Goal: Browse casually: Explore the website without a specific task or goal

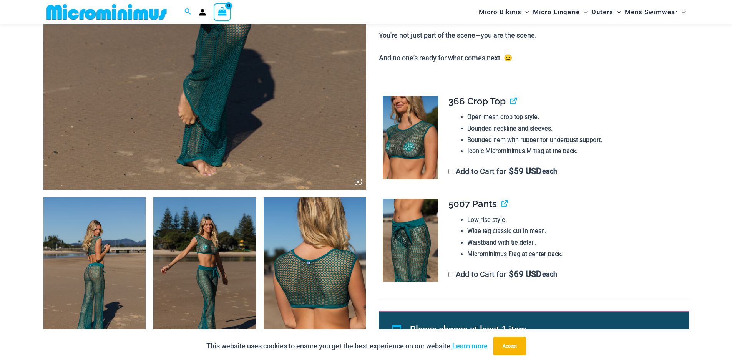
scroll to position [379, 0]
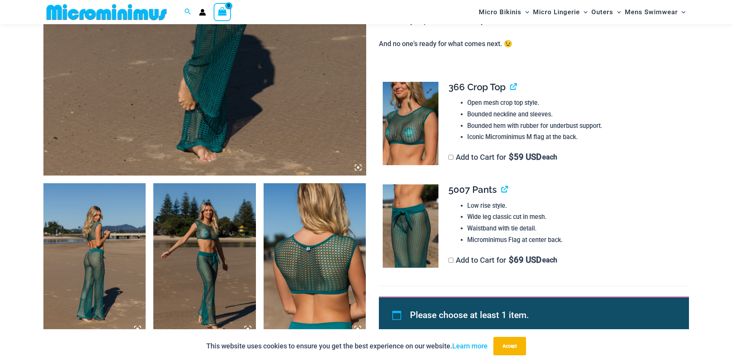
click at [409, 116] on img at bounding box center [411, 124] width 56 height 84
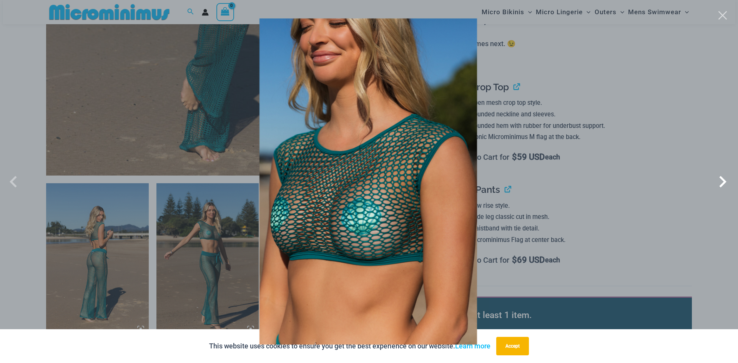
click at [722, 179] on span at bounding box center [722, 181] width 23 height 23
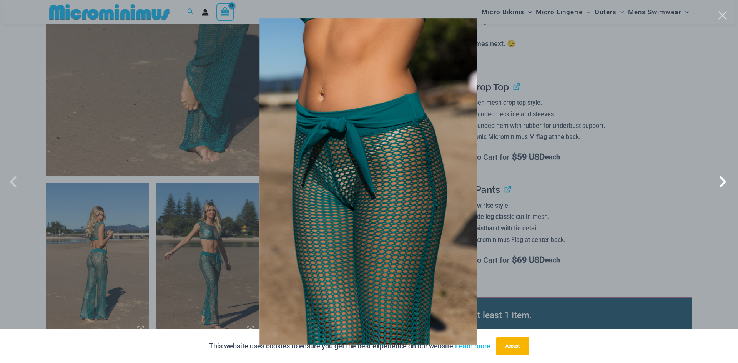
click at [720, 179] on span at bounding box center [722, 181] width 23 height 23
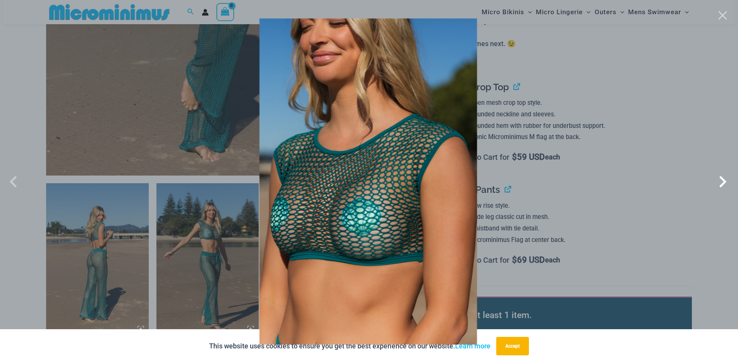
click at [720, 179] on span at bounding box center [722, 181] width 23 height 23
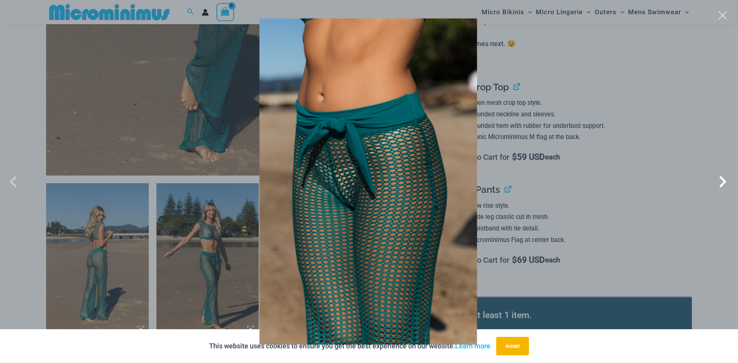
click at [720, 179] on span at bounding box center [722, 181] width 23 height 23
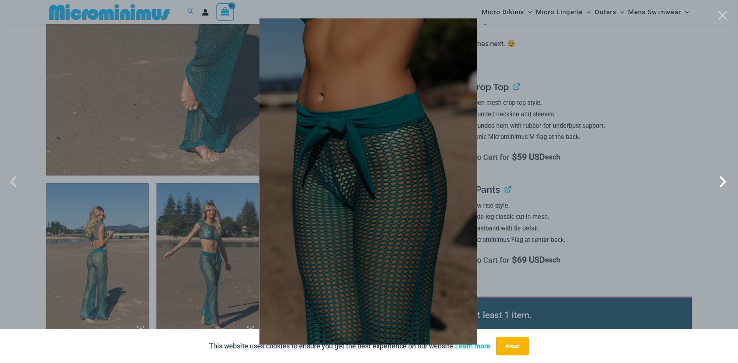
click at [720, 179] on span at bounding box center [722, 181] width 23 height 23
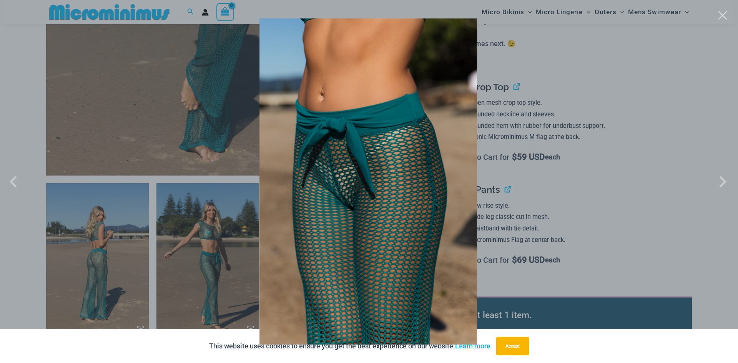
click at [106, 111] on div at bounding box center [369, 181] width 738 height 363
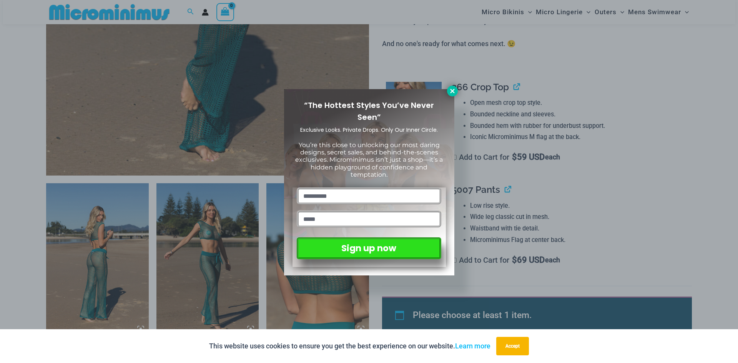
click at [454, 94] on icon at bounding box center [452, 91] width 7 height 7
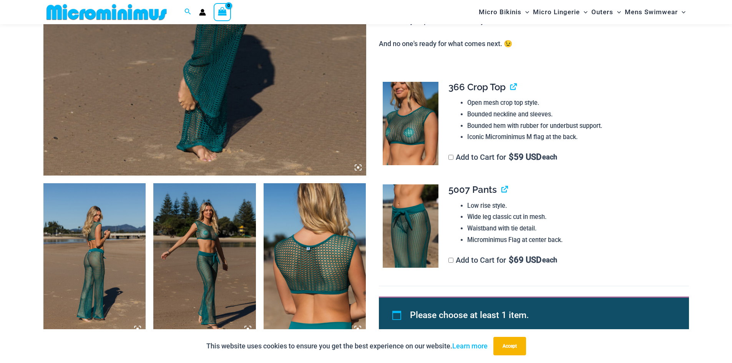
click at [179, 242] on img at bounding box center [204, 260] width 103 height 154
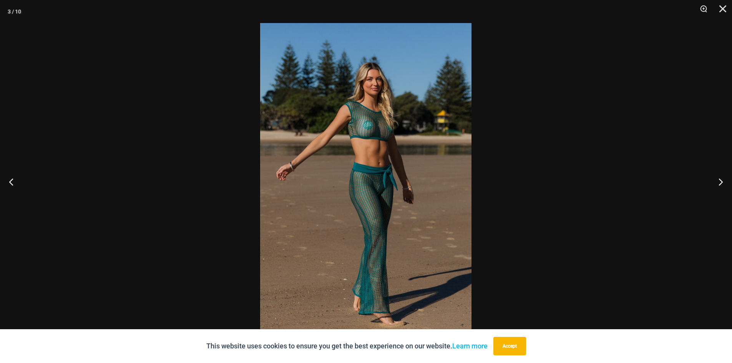
click at [390, 125] on img at bounding box center [365, 181] width 211 height 317
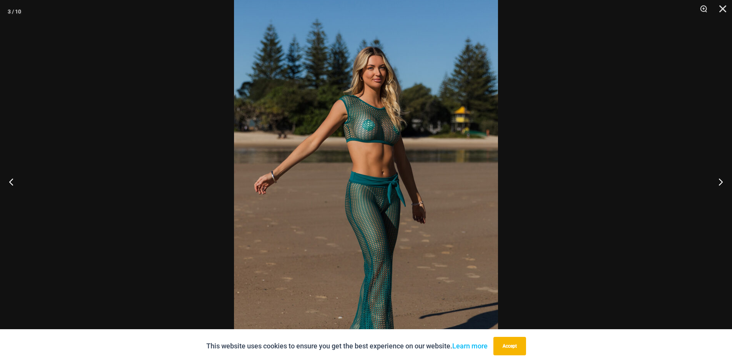
click at [306, 201] on img at bounding box center [366, 196] width 264 height 396
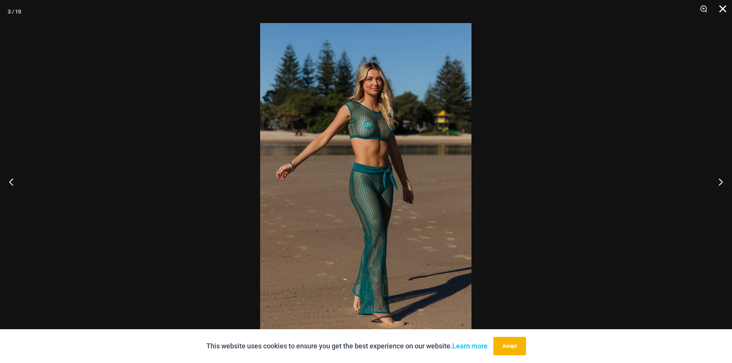
click at [722, 6] on button "Close" at bounding box center [720, 11] width 19 height 23
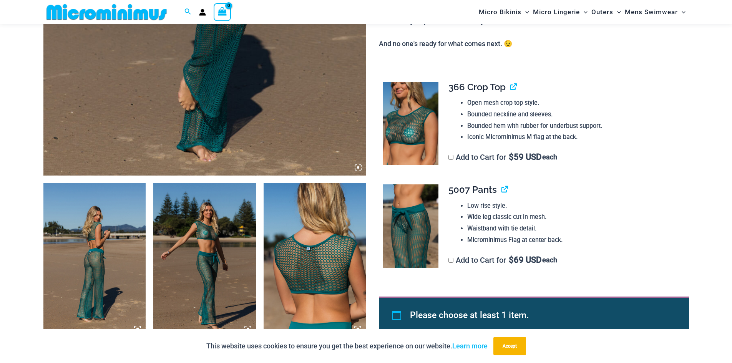
click at [101, 228] on img at bounding box center [94, 260] width 103 height 154
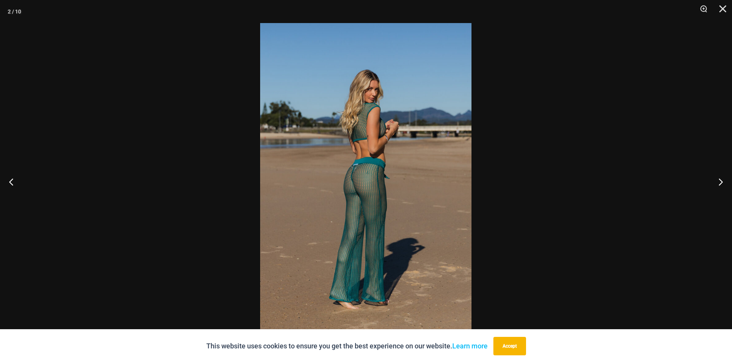
click at [383, 123] on img at bounding box center [365, 181] width 211 height 317
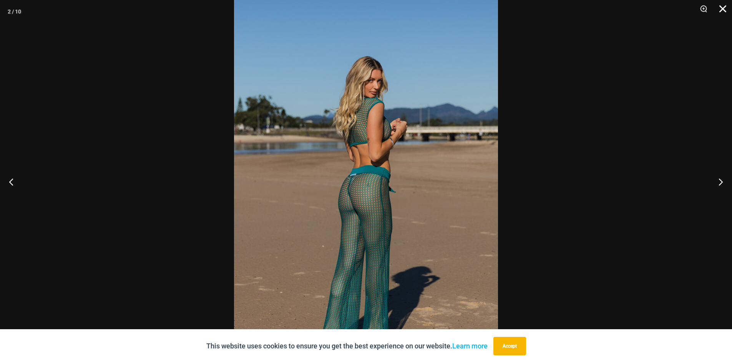
click at [725, 5] on button "Close" at bounding box center [720, 11] width 19 height 23
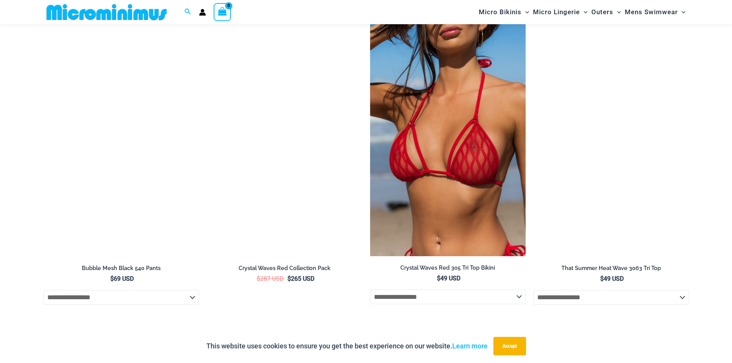
scroll to position [2578, 0]
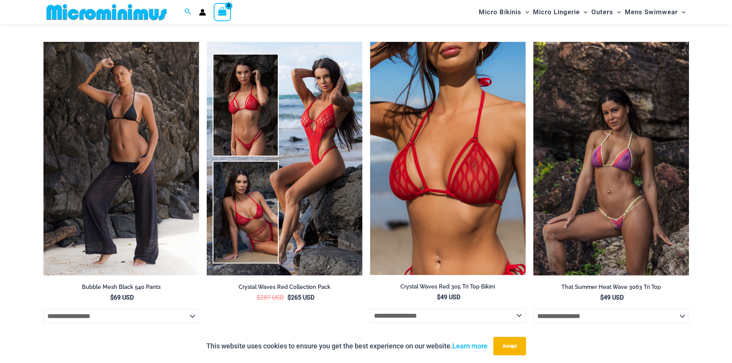
click at [571, 193] on img at bounding box center [611, 159] width 156 height 234
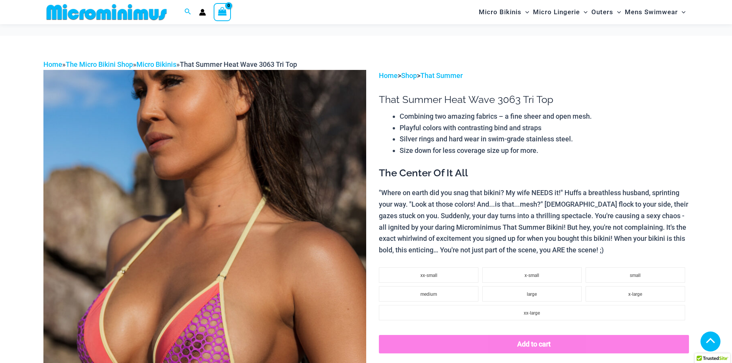
scroll to position [384, 0]
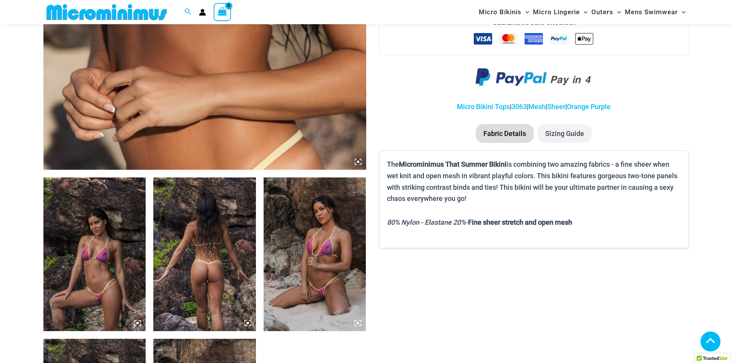
click at [325, 273] on img at bounding box center [315, 255] width 103 height 154
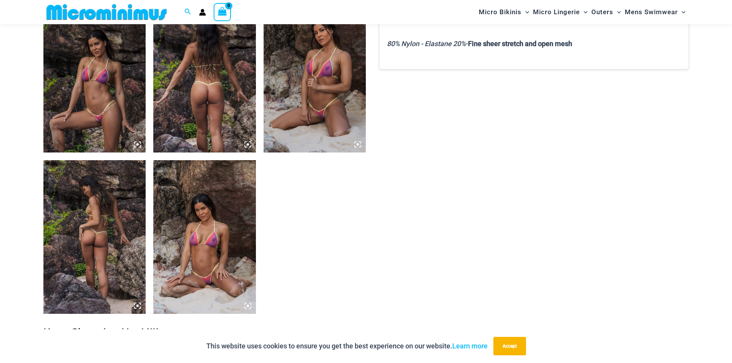
scroll to position [576, 0]
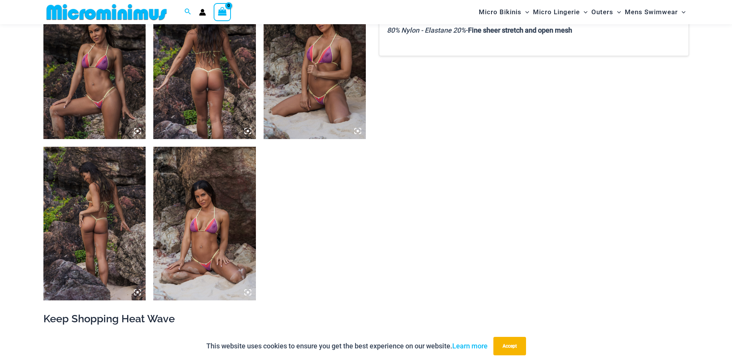
click at [357, 129] on icon at bounding box center [357, 131] width 7 height 7
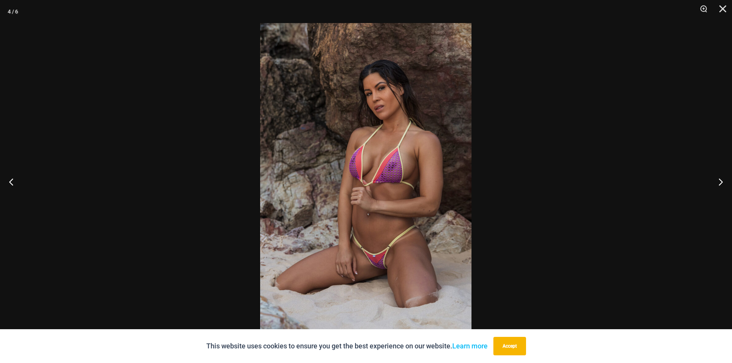
click at [380, 232] on img at bounding box center [365, 181] width 211 height 317
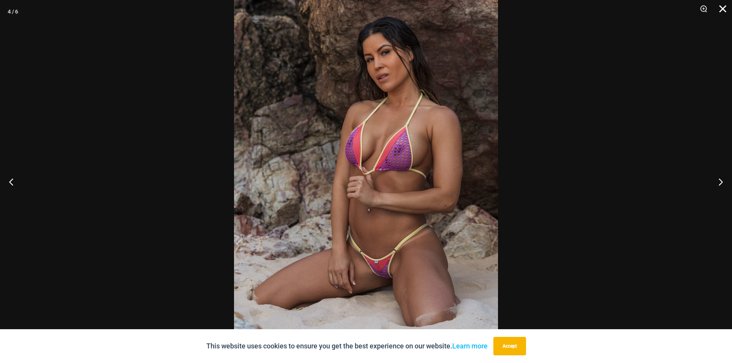
click at [723, 8] on button "Close" at bounding box center [720, 11] width 19 height 23
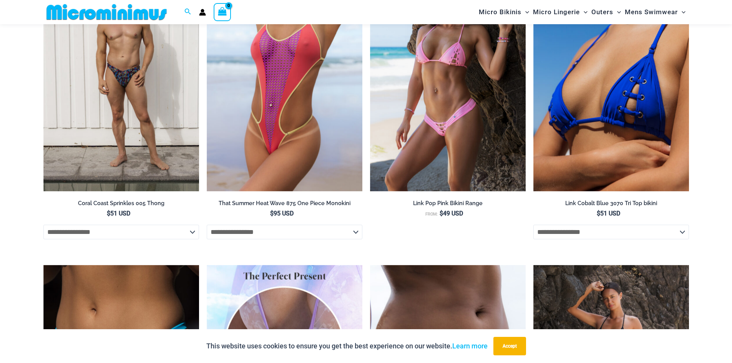
scroll to position [1268, 0]
